Goal: Information Seeking & Learning: Find specific fact

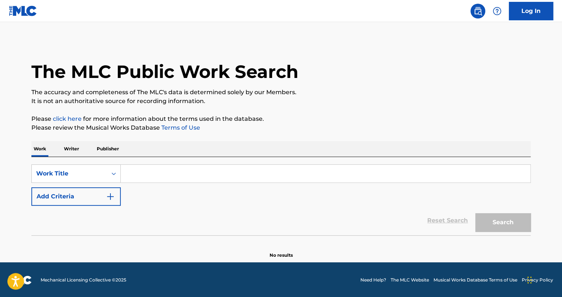
click at [68, 147] on p "Writer" at bounding box center [72, 149] width 20 height 16
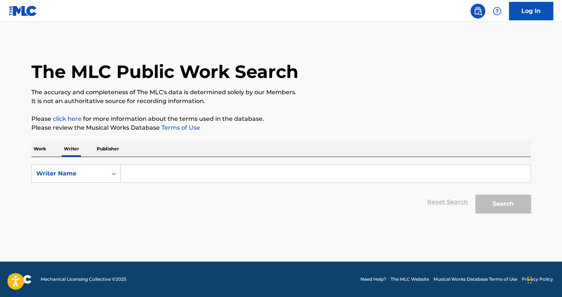
click at [164, 177] on input "Search Form" at bounding box center [326, 174] width 410 height 18
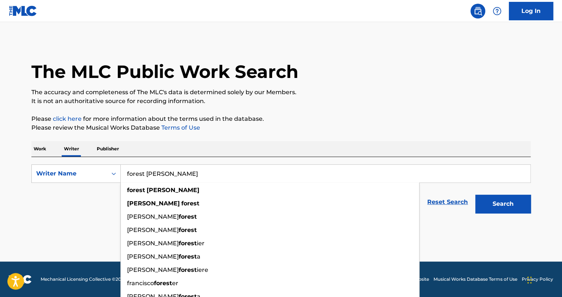
click at [475, 195] on button "Search" at bounding box center [502, 204] width 55 height 18
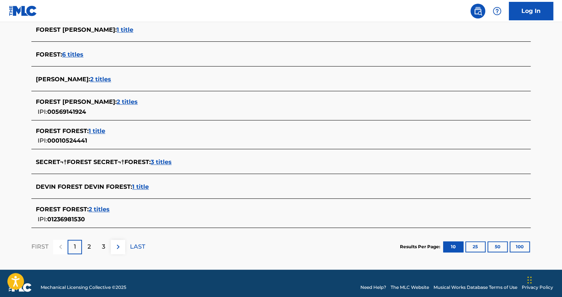
scroll to position [268, 0]
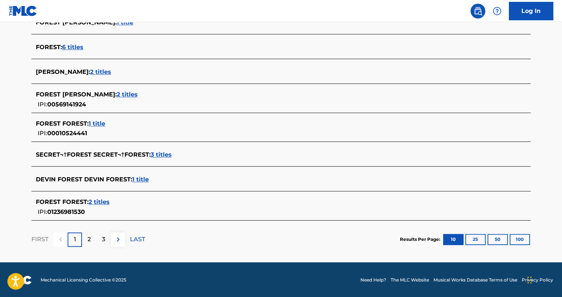
click at [533, 237] on div "The MLC Public Work Search The accuracy and completeness of The MLC's data is d…" at bounding box center [281, 15] width 517 height 486
click at [525, 240] on button "100" at bounding box center [520, 239] width 20 height 11
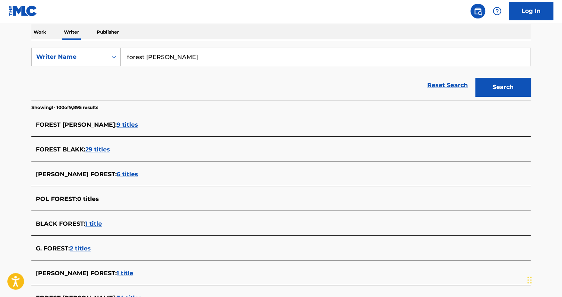
scroll to position [0, 0]
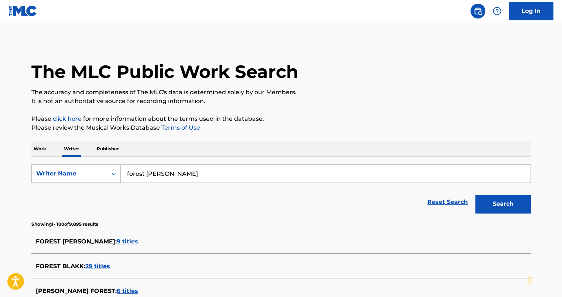
click at [137, 173] on input "forest [PERSON_NAME]" at bounding box center [326, 174] width 410 height 18
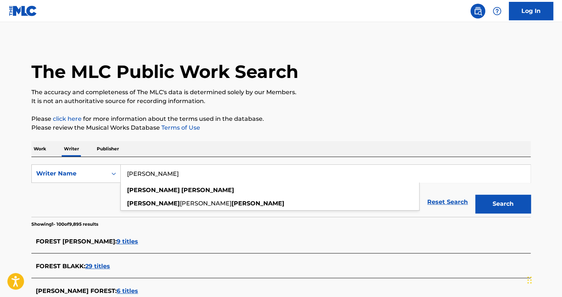
type input "[PERSON_NAME]"
click at [475, 195] on button "Search" at bounding box center [502, 204] width 55 height 18
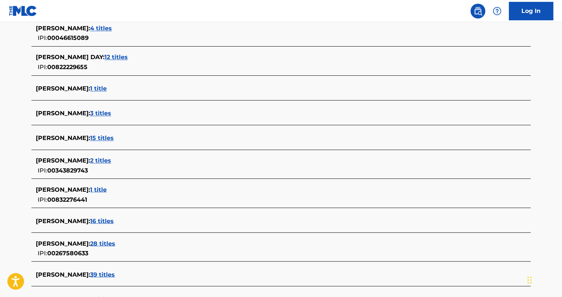
scroll to position [554, 0]
